Goal: Task Accomplishment & Management: Use online tool/utility

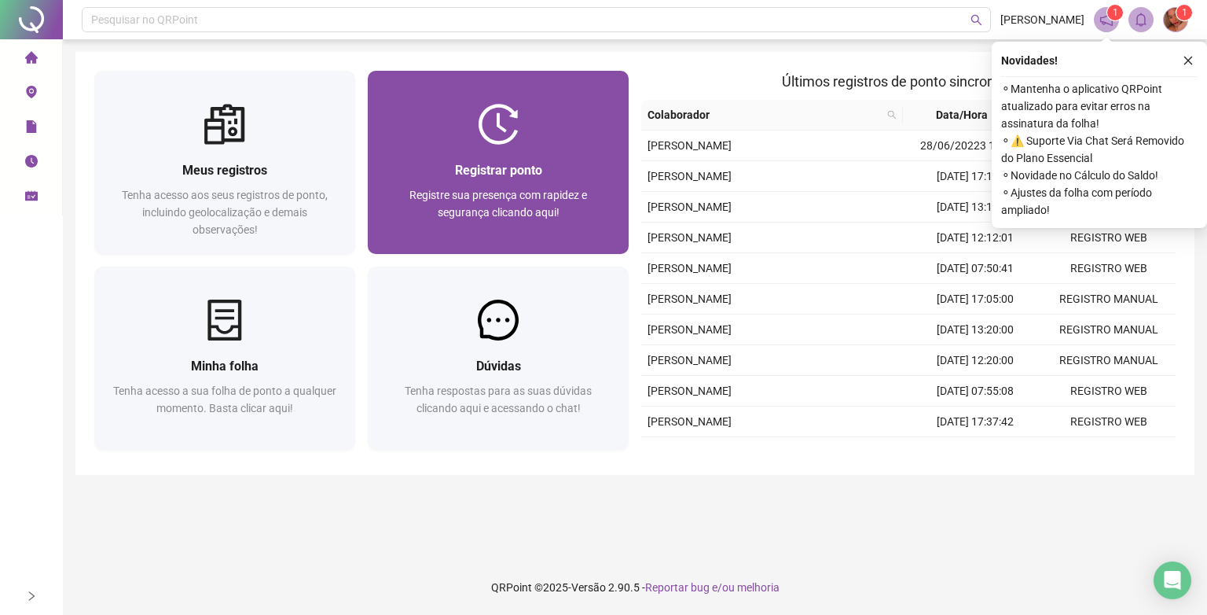
click at [523, 176] on span "Registrar ponto" at bounding box center [498, 170] width 87 height 15
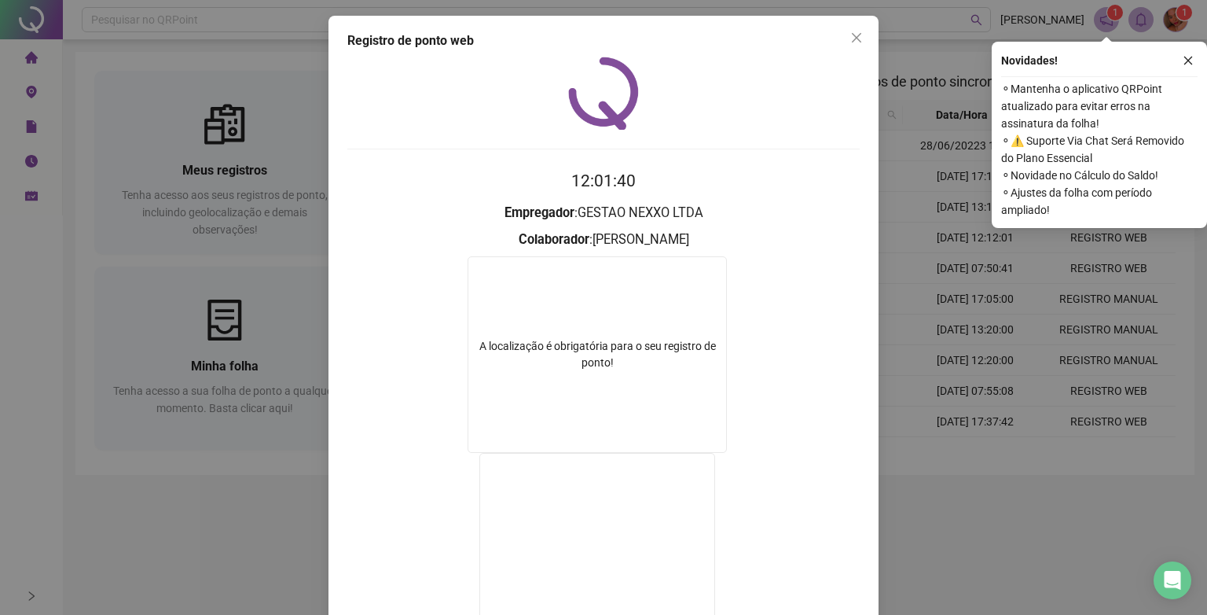
click at [855, 33] on icon "close" at bounding box center [856, 37] width 13 height 13
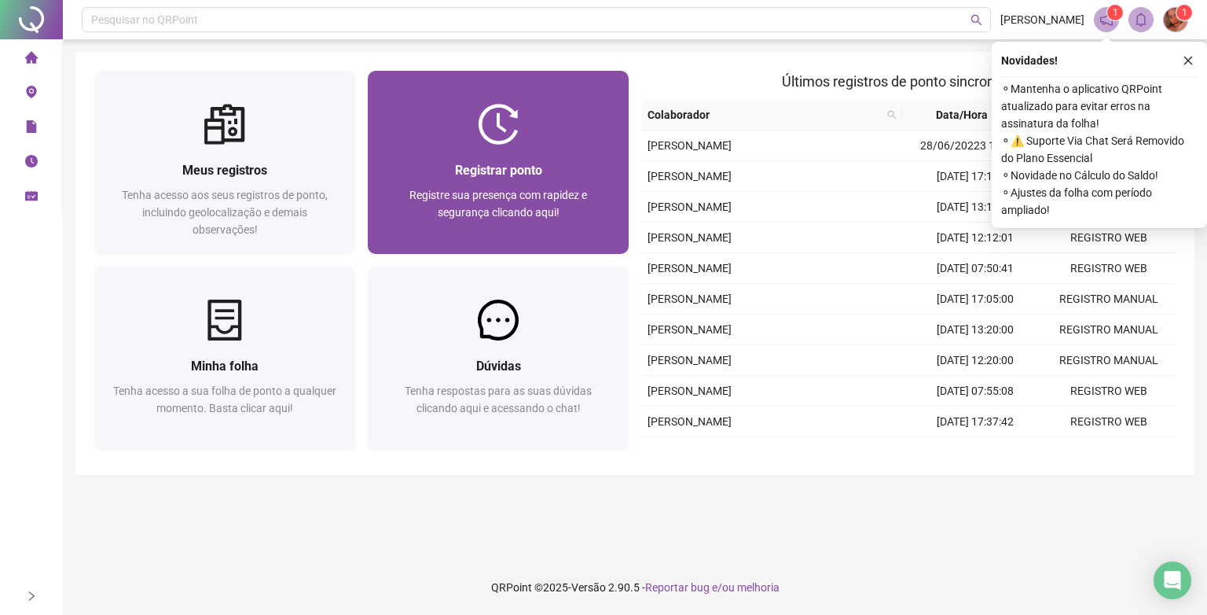
click at [494, 165] on span "Registrar ponto" at bounding box center [498, 170] width 87 height 15
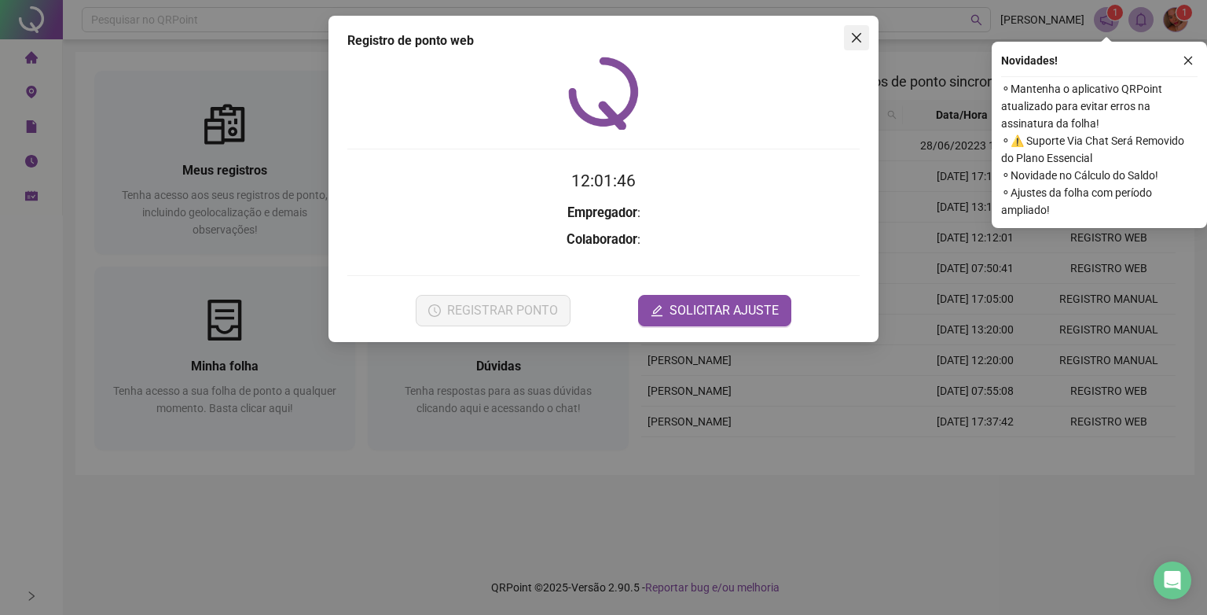
click at [865, 36] on span "Close" at bounding box center [856, 37] width 25 height 13
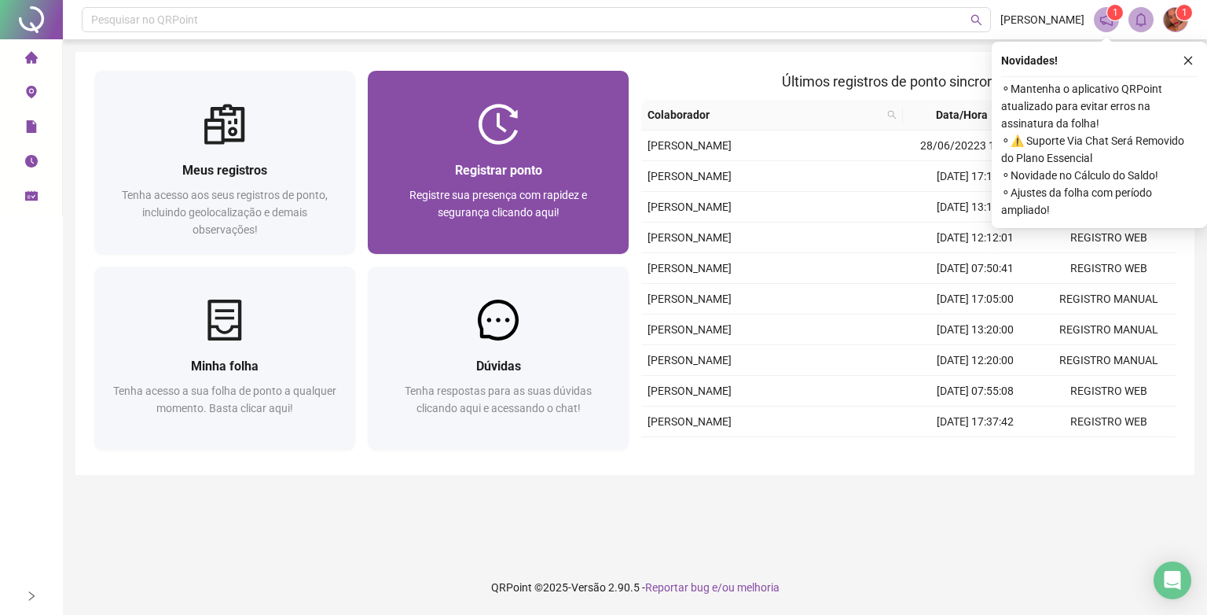
click at [451, 193] on span "Registre sua presença com rapidez e segurança clicando aqui!" at bounding box center [498, 204] width 178 height 30
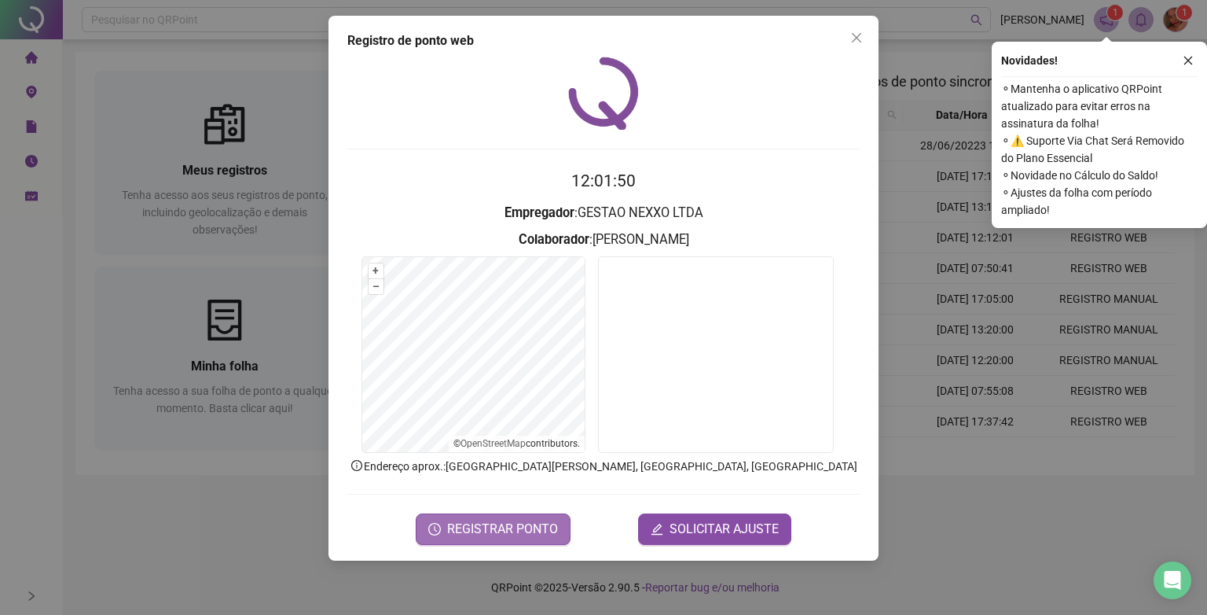
click at [511, 527] on span "REGISTRAR PONTO" at bounding box center [502, 529] width 111 height 19
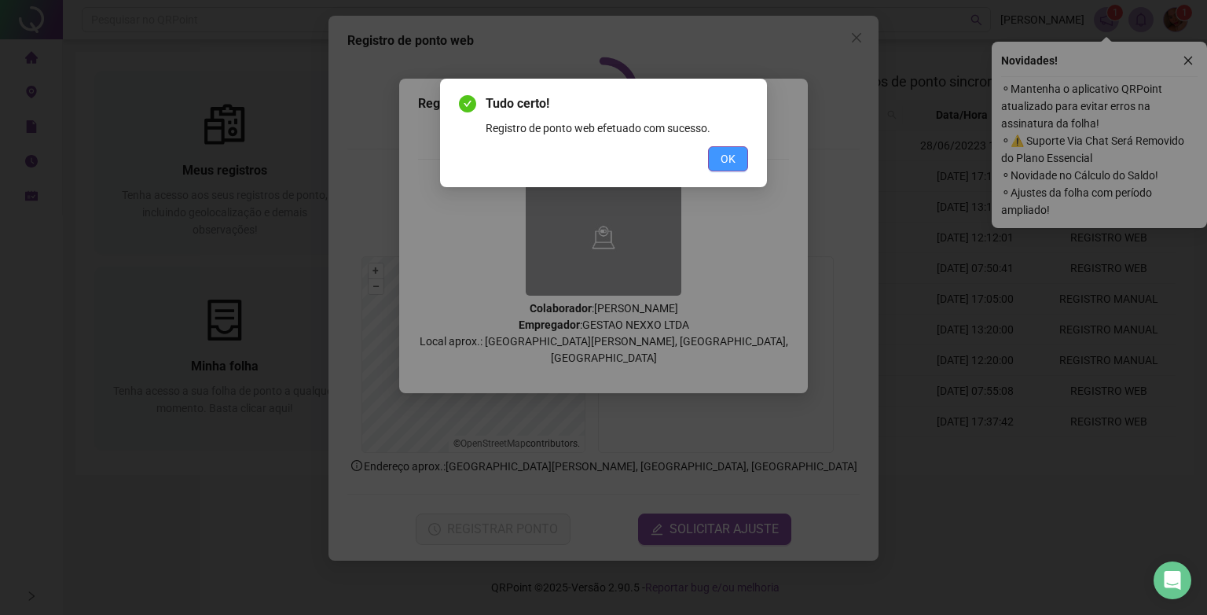
click at [729, 158] on span "OK" at bounding box center [728, 158] width 15 height 17
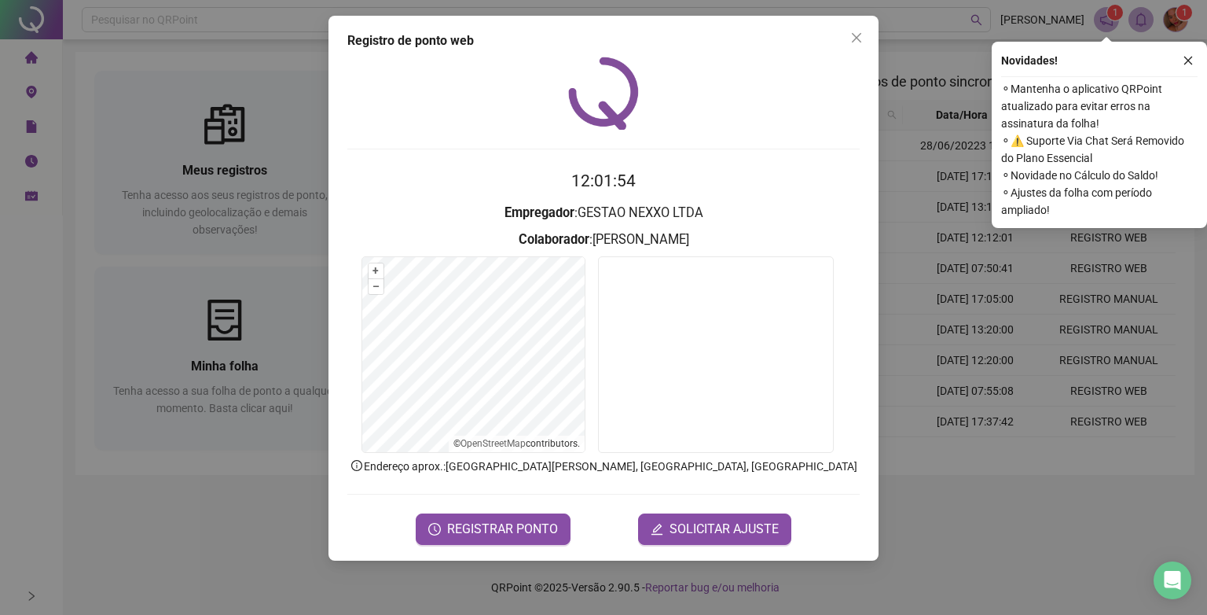
click at [869, 42] on div "Registro de ponto web 12:01:54 Empregador : GESTAO NEXXO LTDA Colaborador : [PE…" at bounding box center [604, 288] width 550 height 545
